Goal: Information Seeking & Learning: Learn about a topic

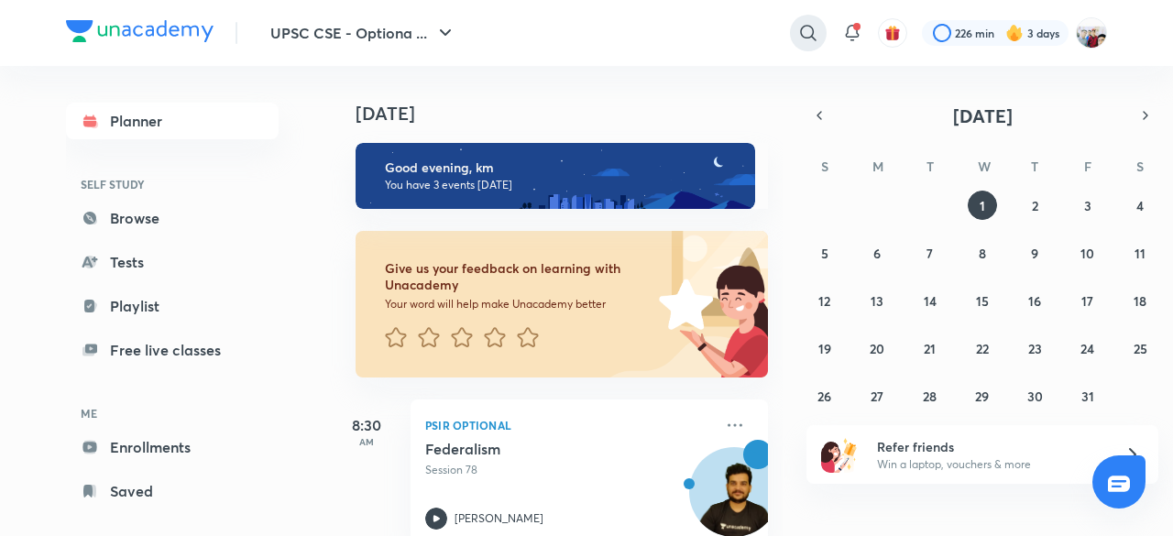
click at [797, 36] on icon at bounding box center [808, 33] width 22 height 22
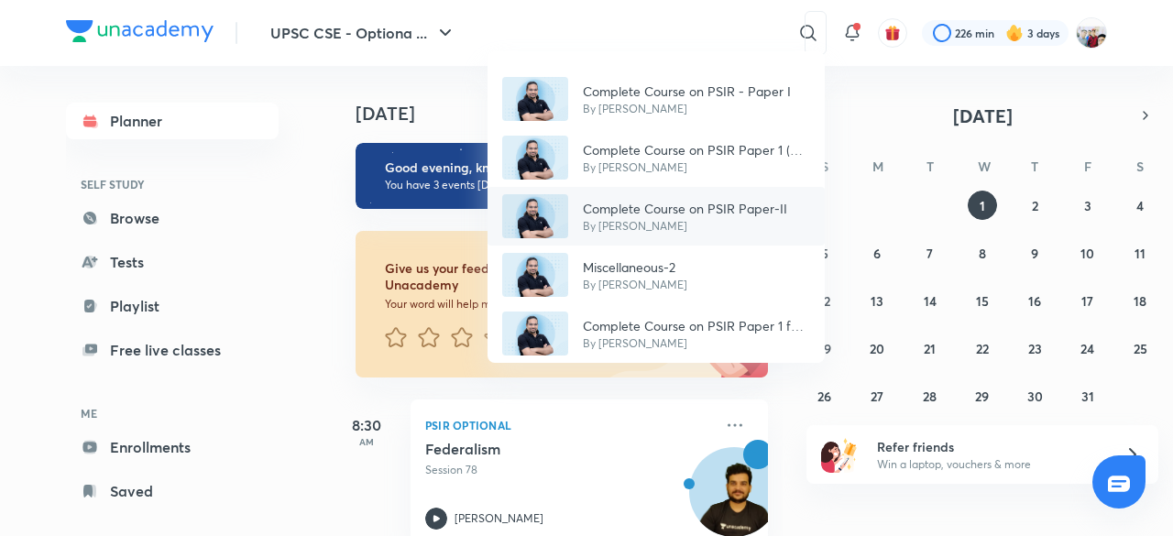
click at [744, 190] on div "Complete Course on PSIR Paper-II By [PERSON_NAME]" at bounding box center [656, 216] width 337 height 59
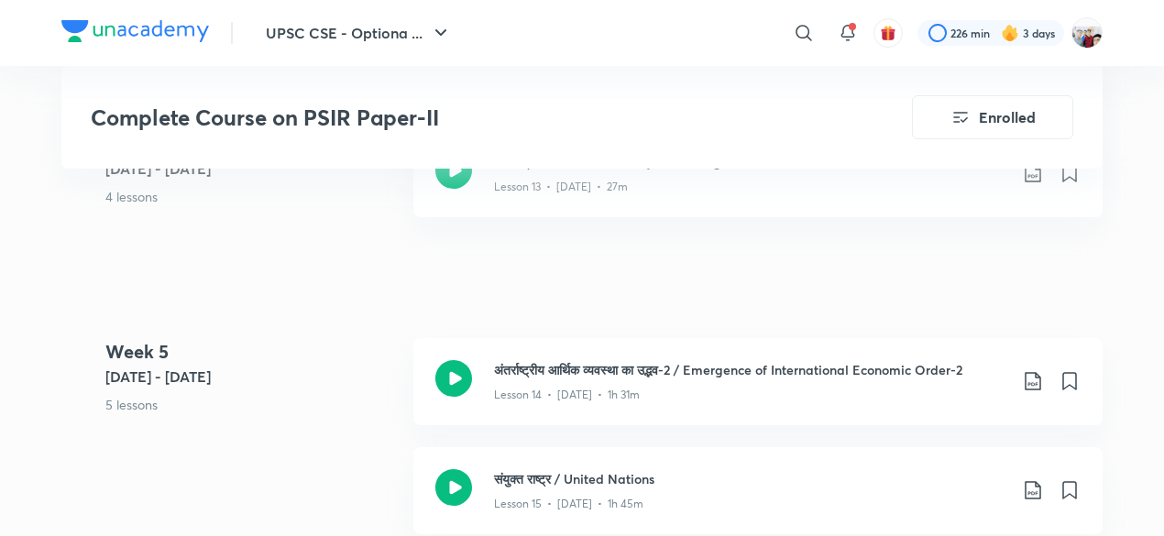
scroll to position [2493, 0]
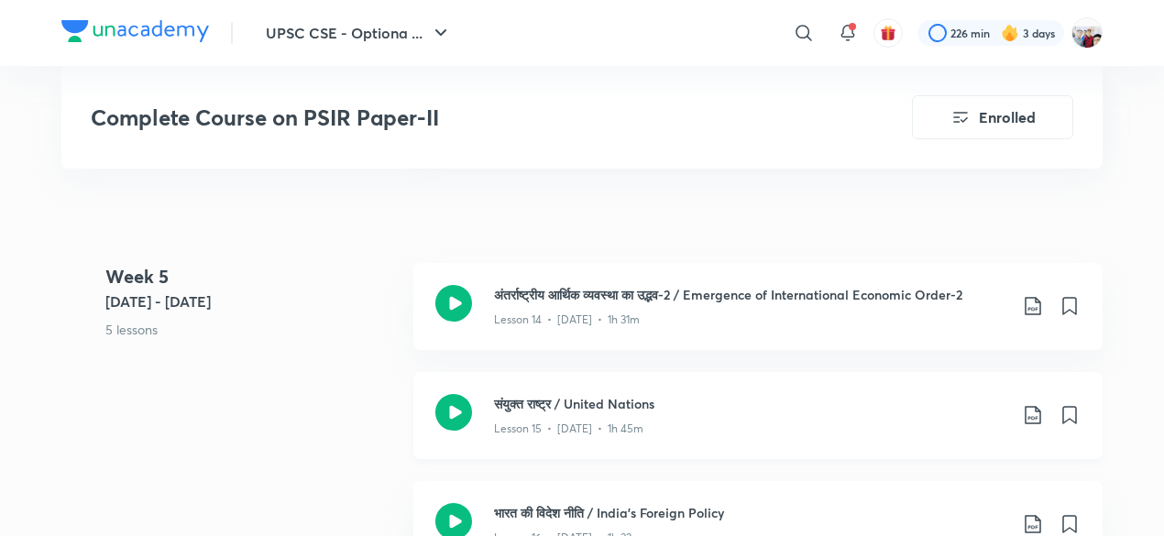
click at [656, 432] on div "Lesson 15 • [DATE] • 1h 45m" at bounding box center [750, 425] width 513 height 24
